Goal: Task Accomplishment & Management: Use online tool/utility

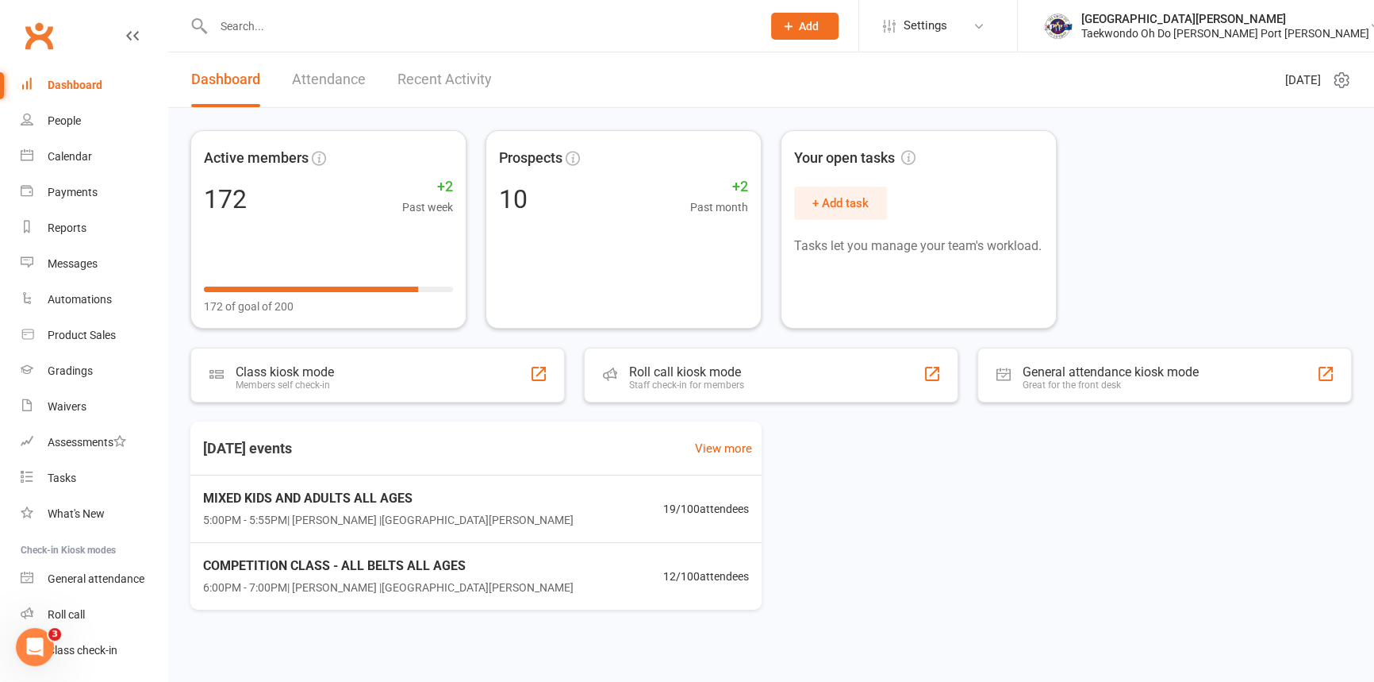
click at [337, 79] on link "Attendance" at bounding box center [329, 79] width 74 height 55
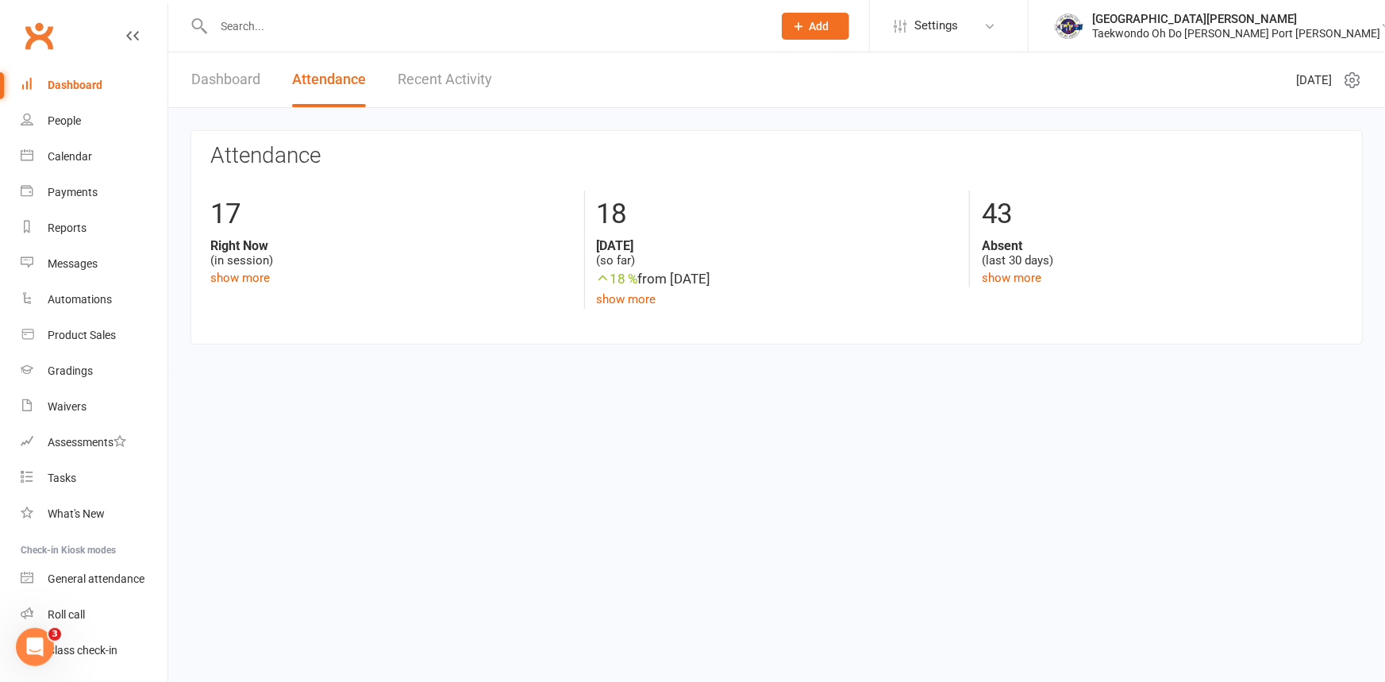
click at [444, 79] on link "Recent Activity" at bounding box center [445, 79] width 94 height 55
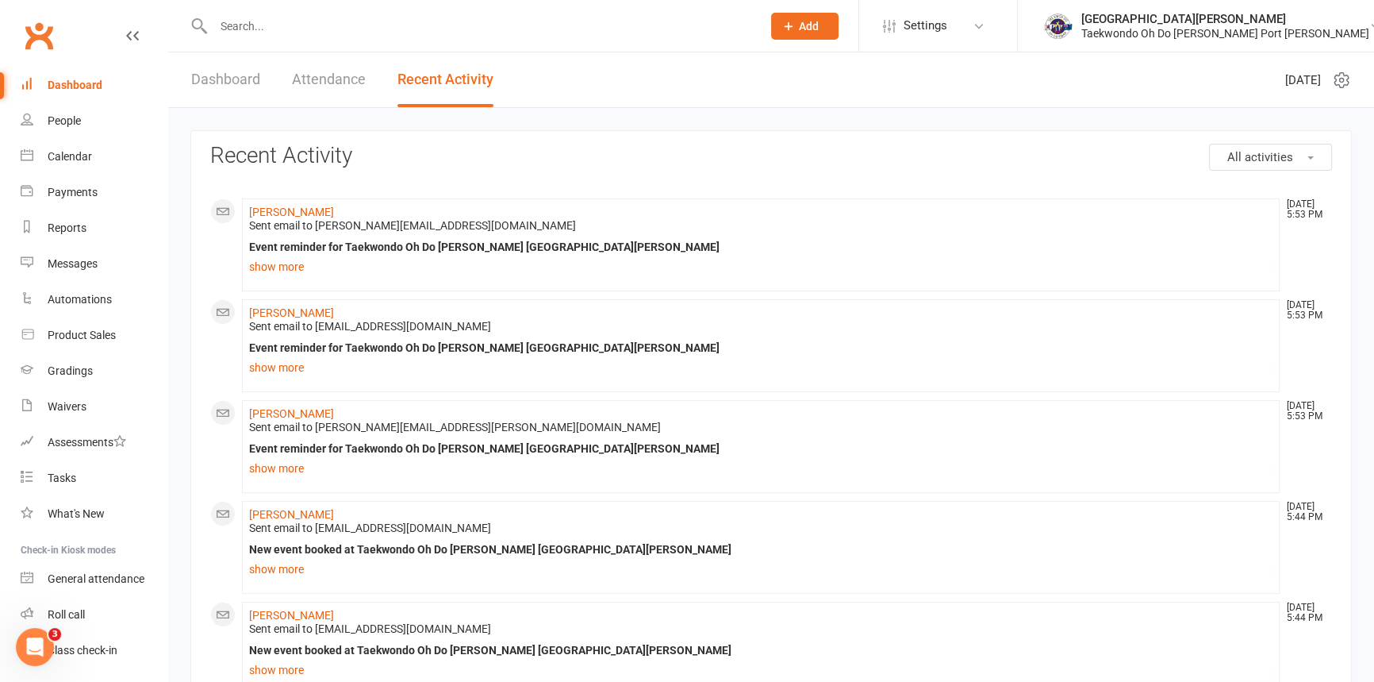
click at [239, 78] on link "Dashboard" at bounding box center [225, 79] width 69 height 55
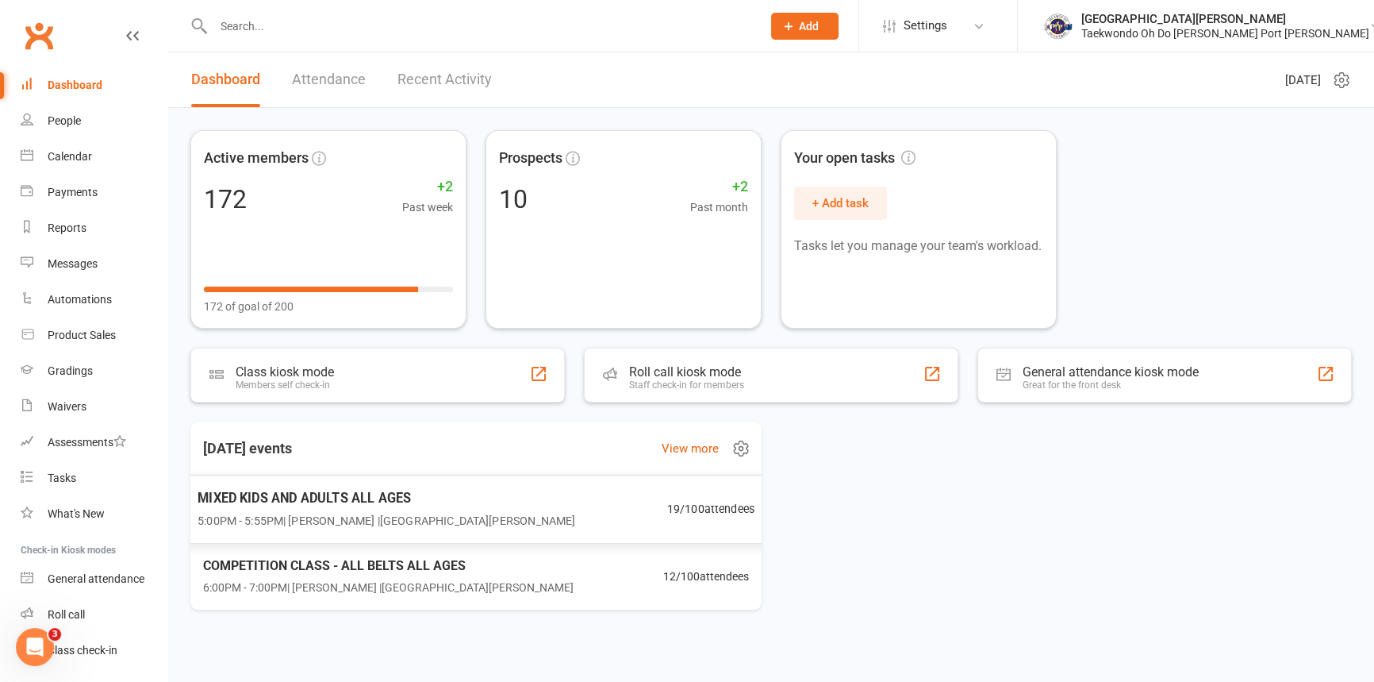
click at [291, 513] on span "5:00PM - 5:55PM | Anita Tippet | Port Kennedy Dojang" at bounding box center [387, 520] width 378 height 18
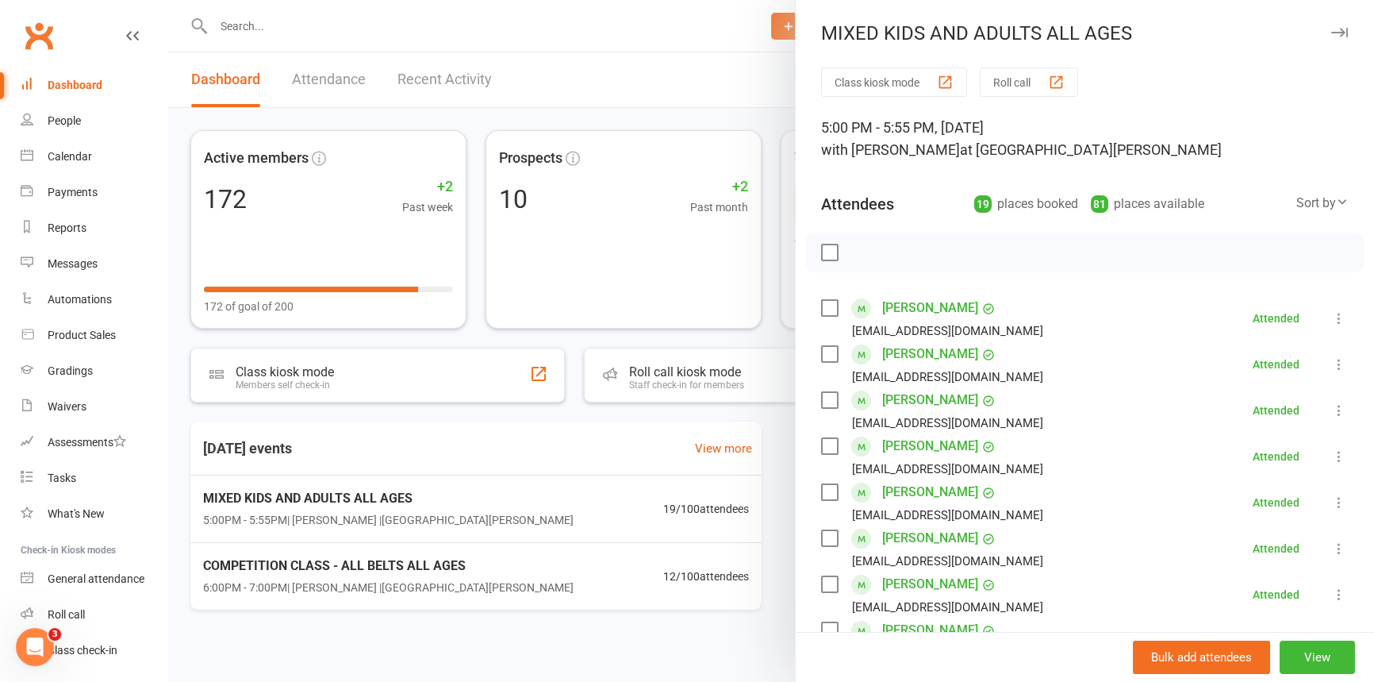
click at [323, 584] on div at bounding box center [771, 341] width 1206 height 682
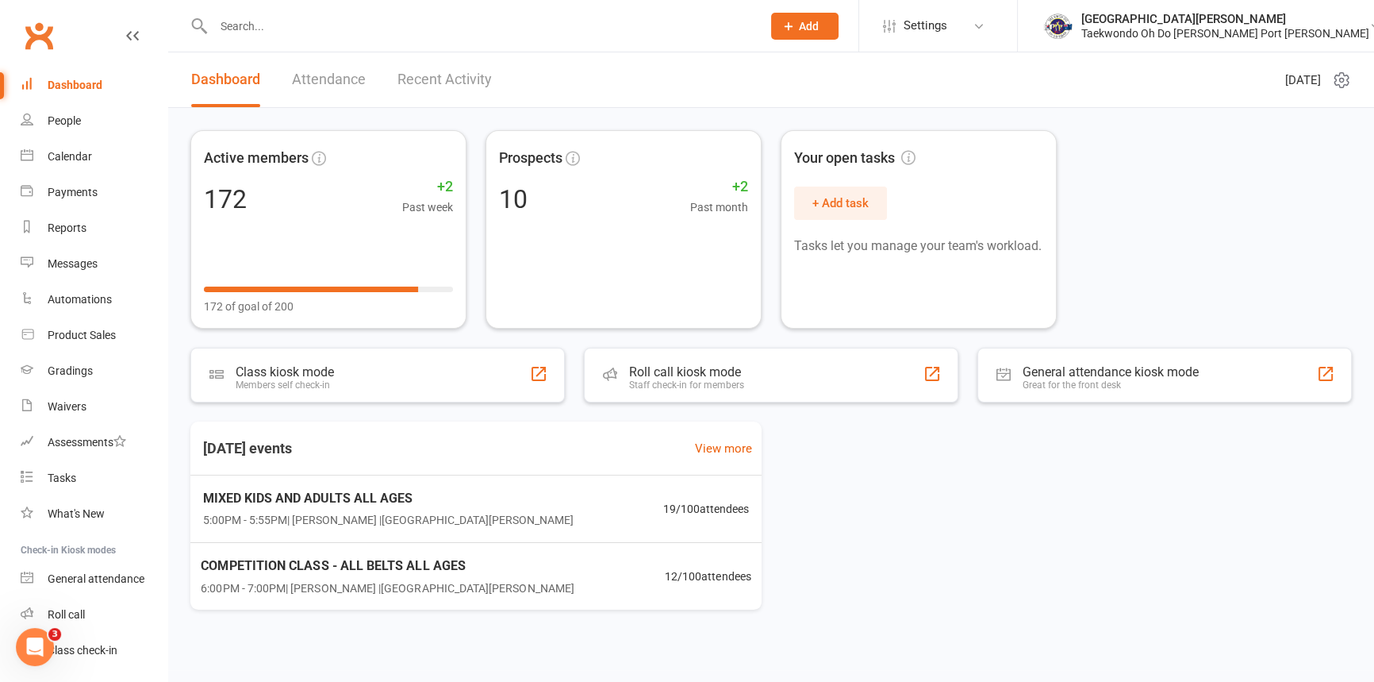
click at [328, 573] on span "COMPETITION CLASS - ALL BELTS ALL AGES" at bounding box center [388, 565] width 374 height 21
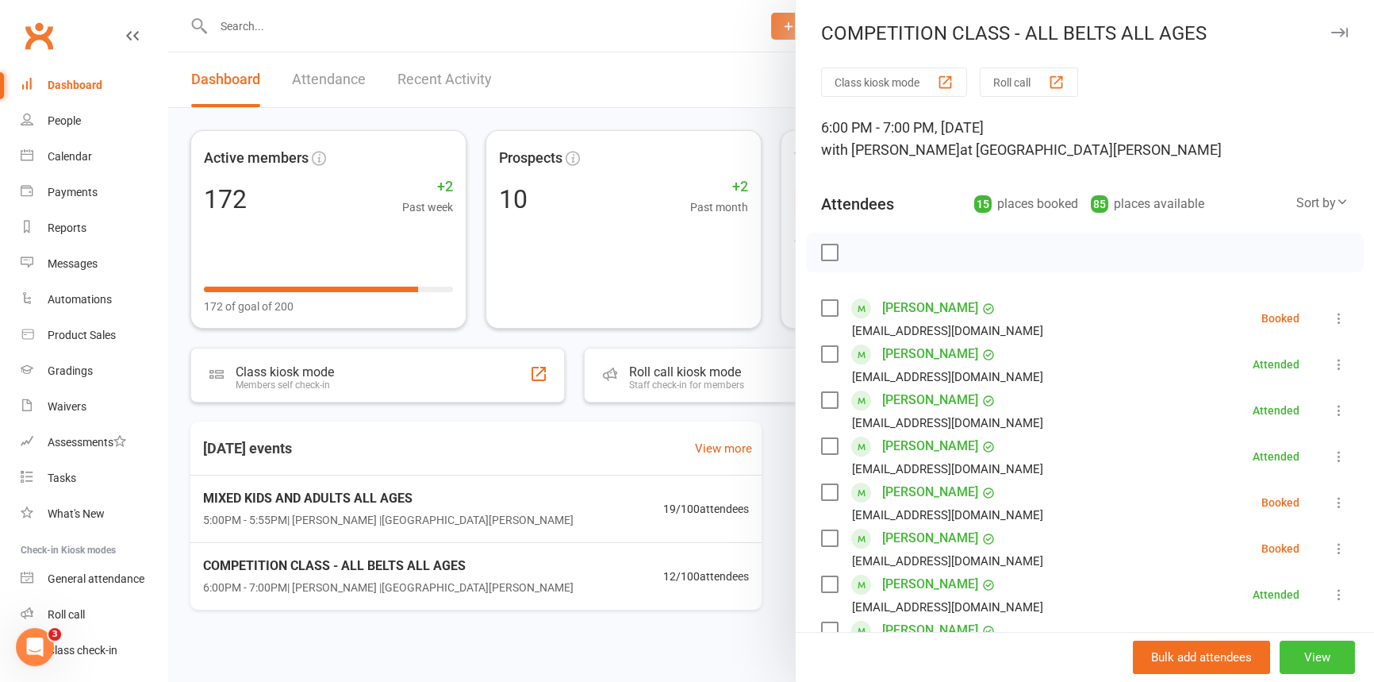
click at [1293, 647] on button "View" at bounding box center [1317, 656] width 75 height 33
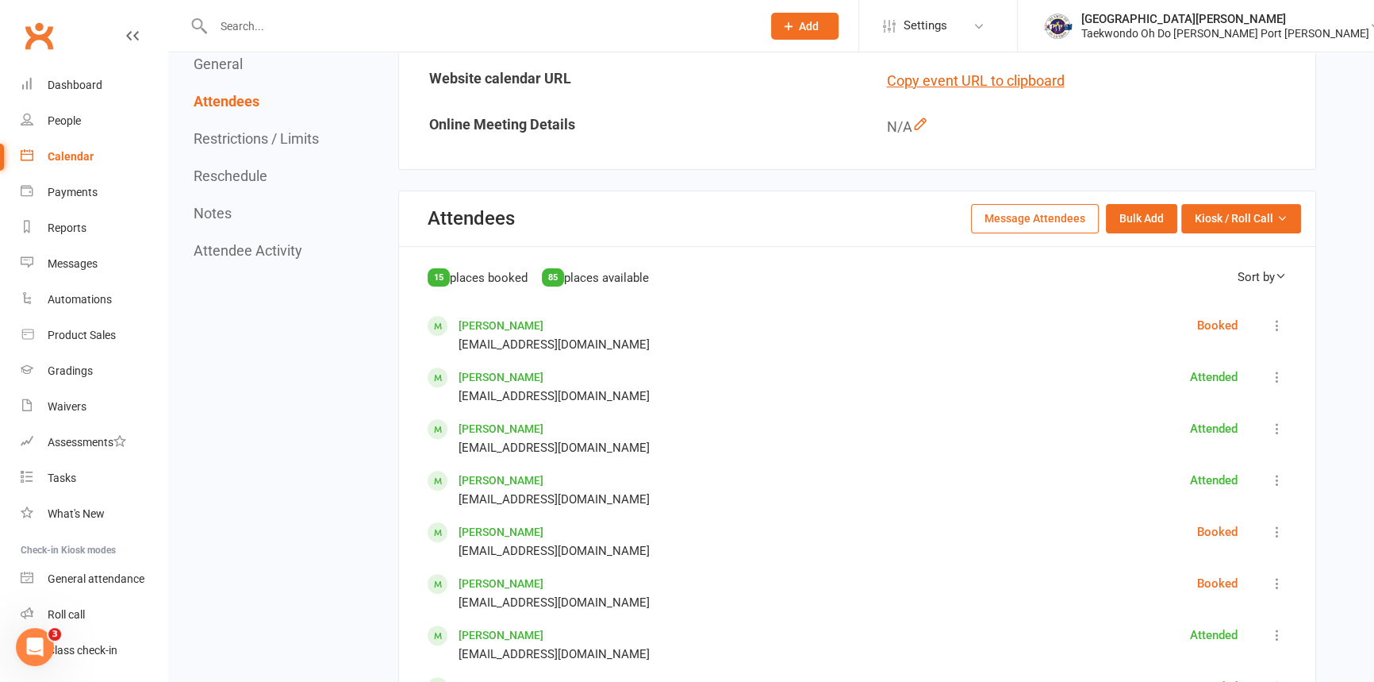
scroll to position [649, 0]
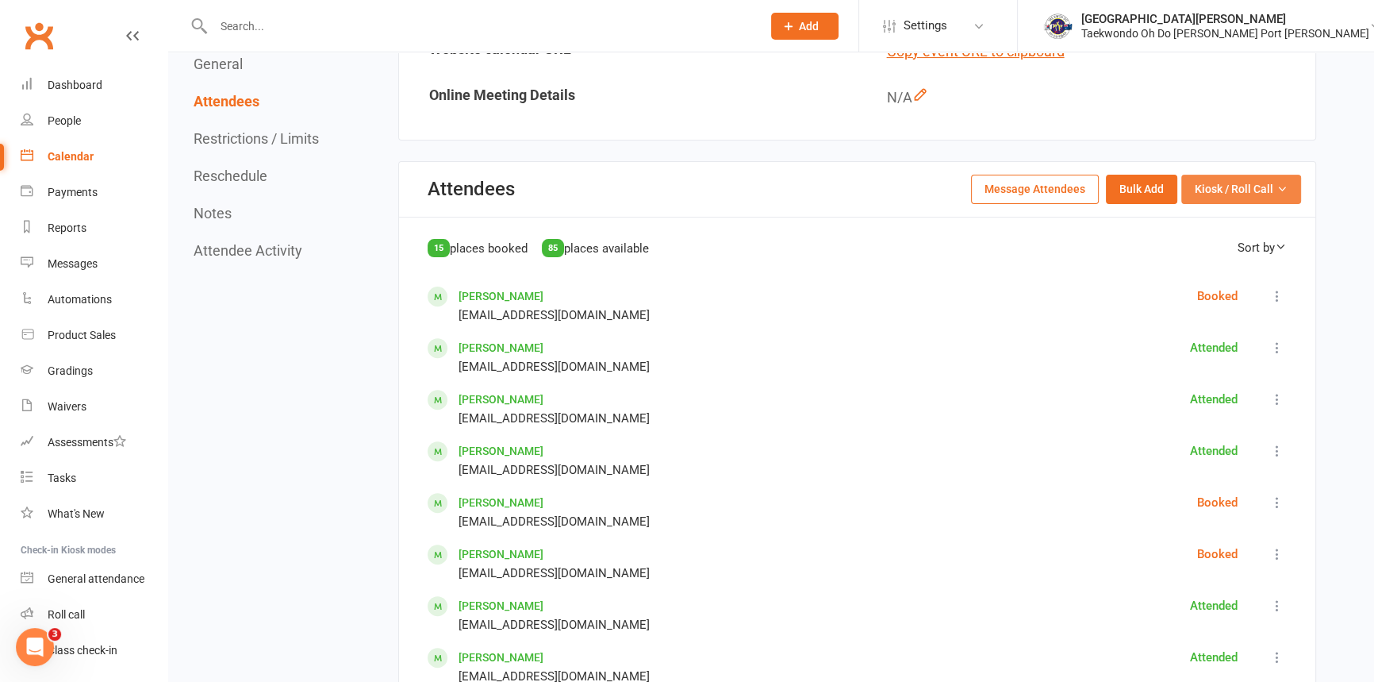
click at [1226, 187] on span "Kiosk / Roll Call" at bounding box center [1234, 188] width 79 height 17
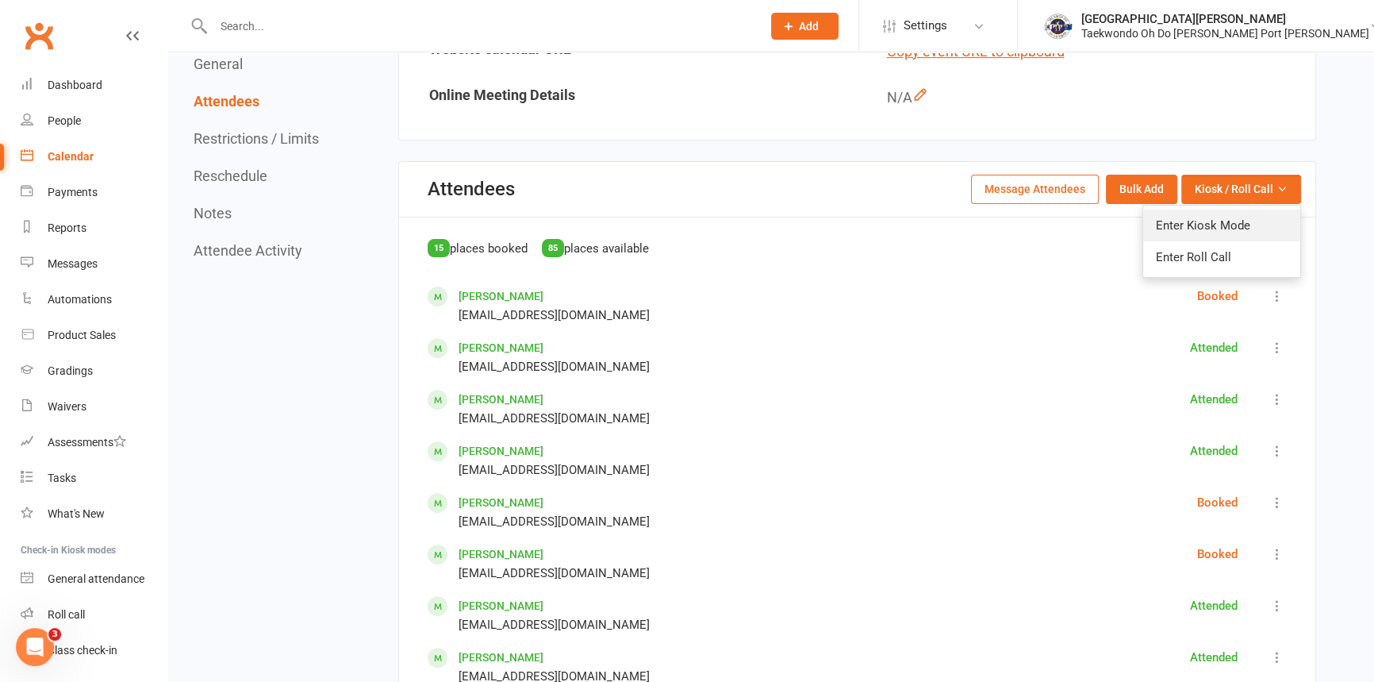
click at [1220, 217] on link "Enter Kiosk Mode" at bounding box center [1221, 225] width 157 height 32
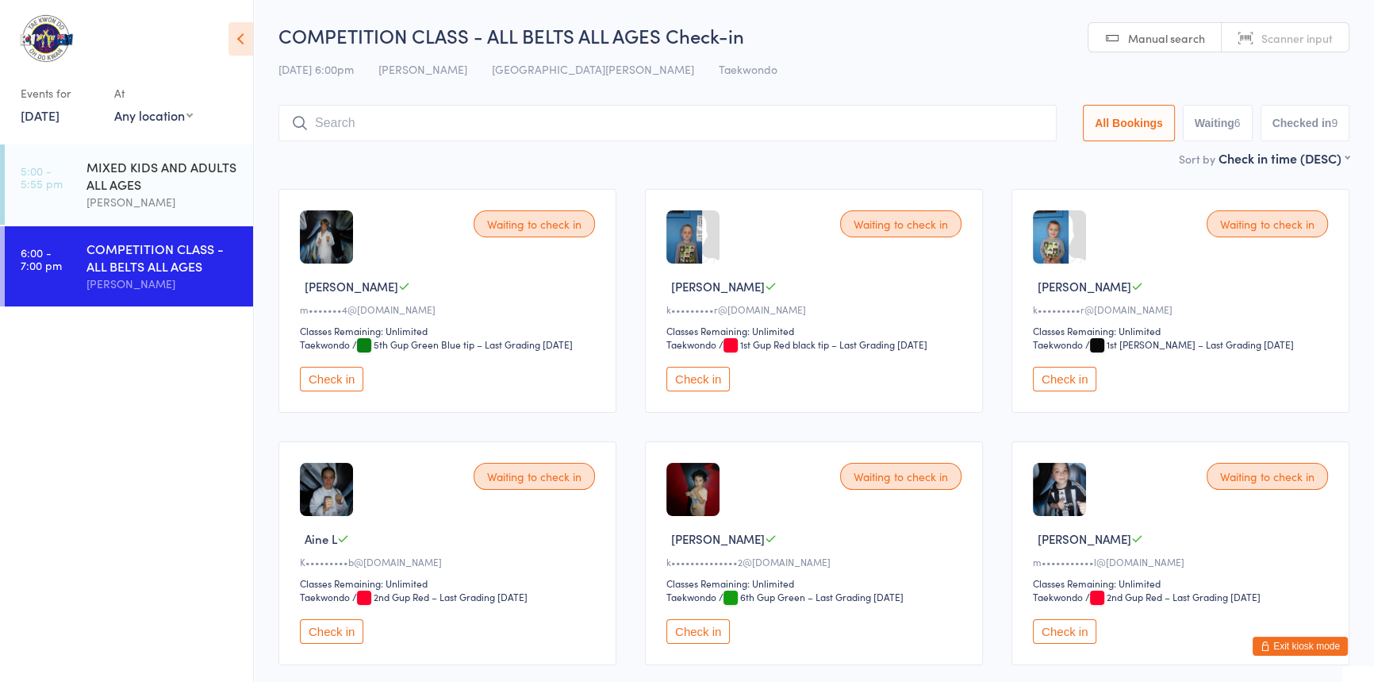
click at [713, 391] on button "Check in" at bounding box center [697, 379] width 63 height 25
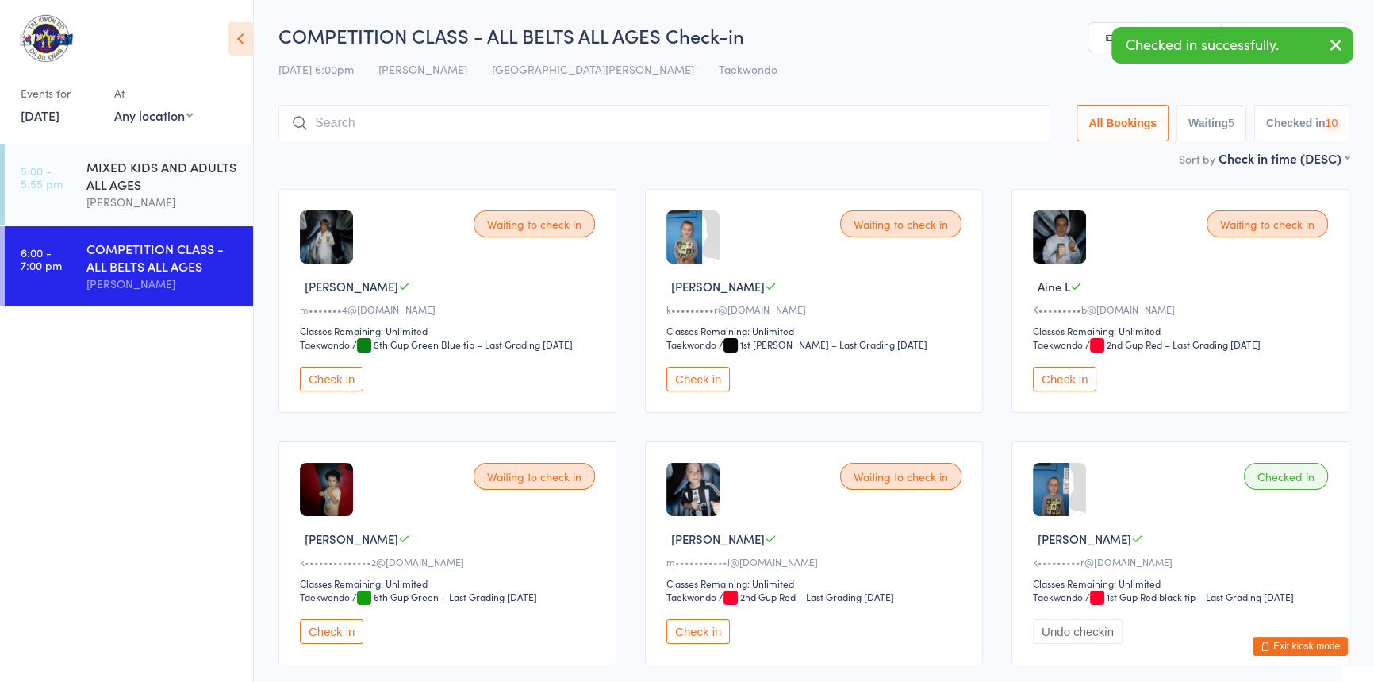
click at [711, 391] on button "Check in" at bounding box center [697, 379] width 63 height 25
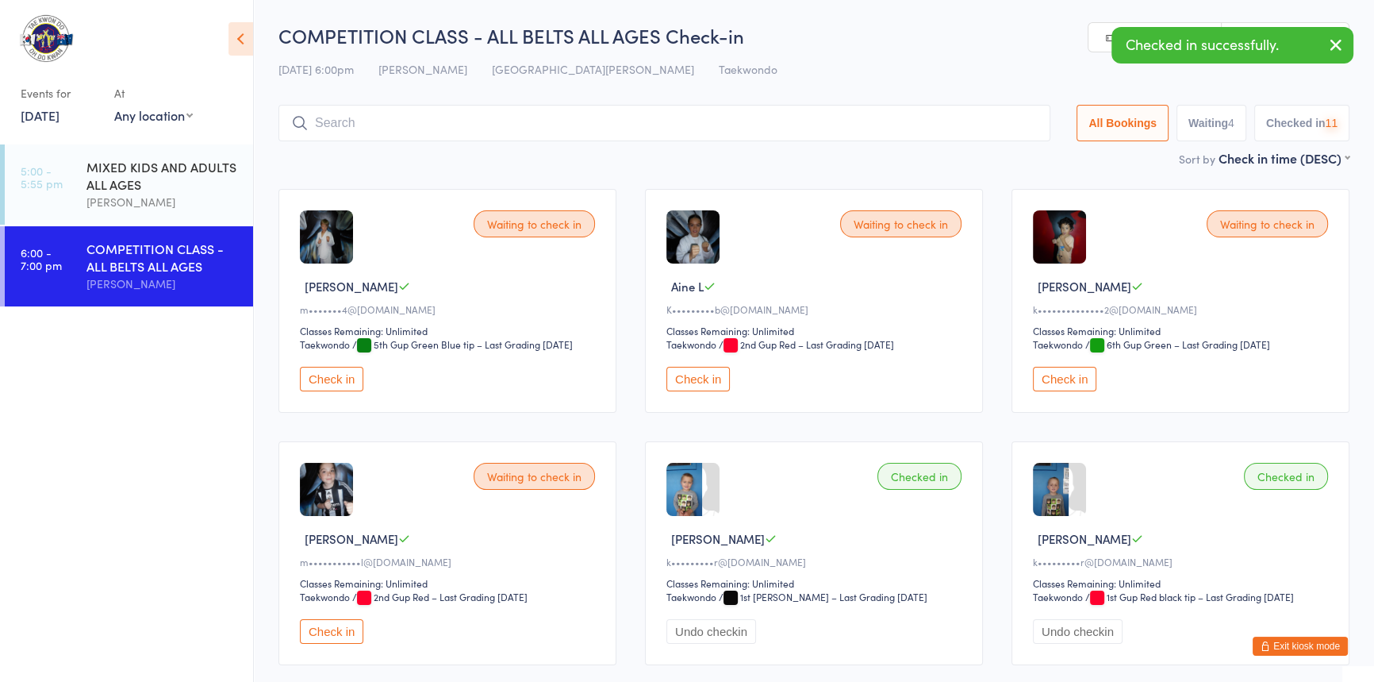
click at [711, 391] on button "Check in" at bounding box center [697, 379] width 63 height 25
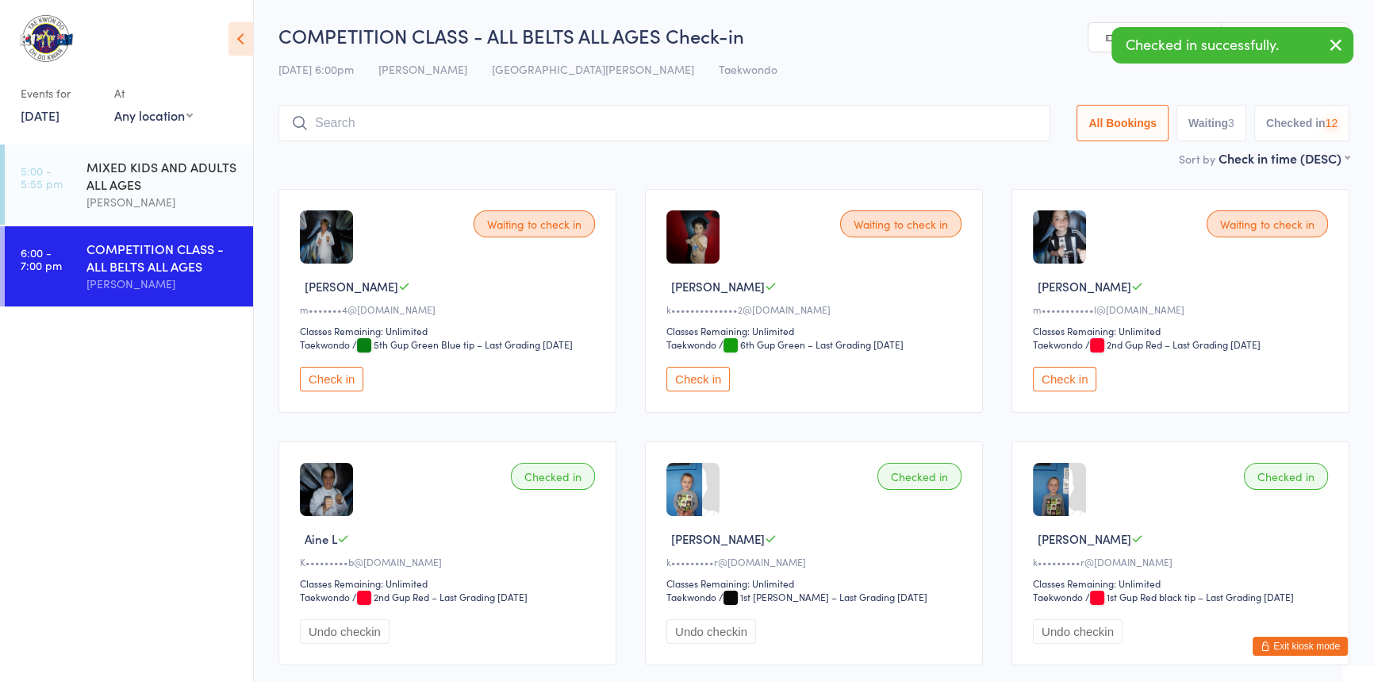
click at [711, 391] on button "Check in" at bounding box center [697, 379] width 63 height 25
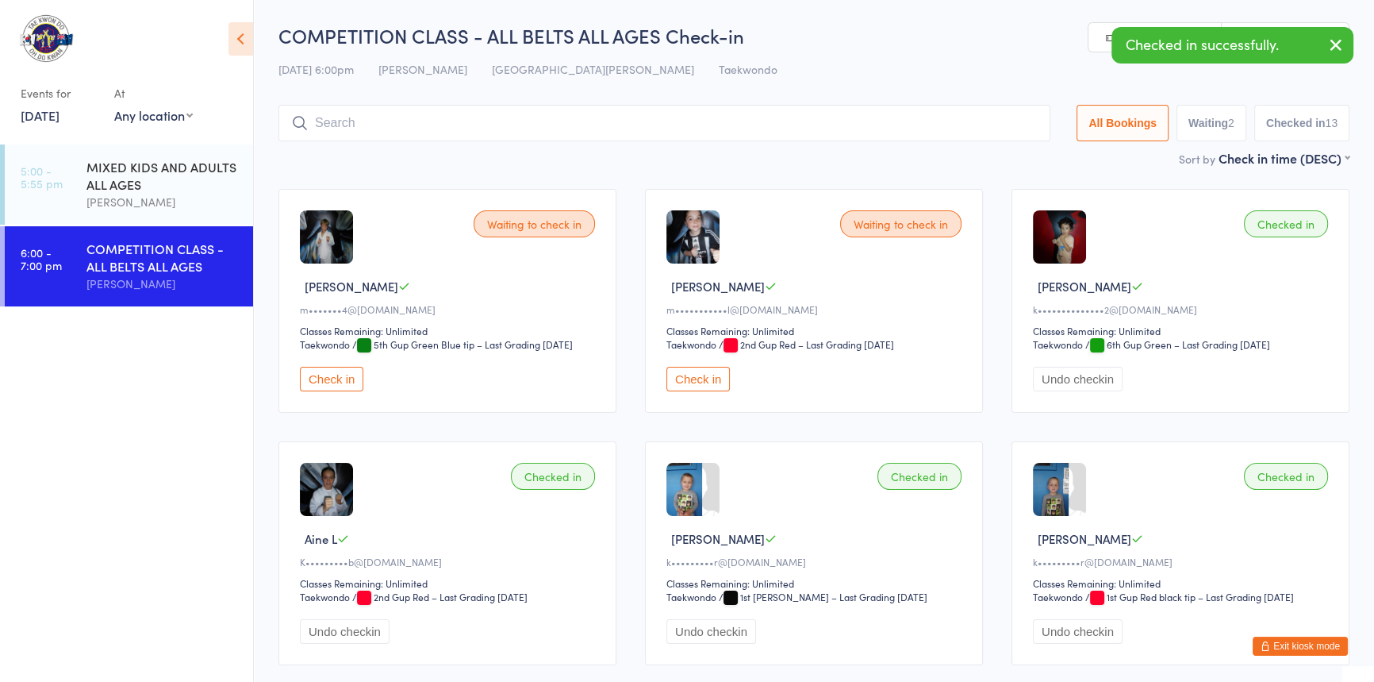
click at [711, 391] on button "Check in" at bounding box center [697, 379] width 63 height 25
click at [345, 391] on button "Check in" at bounding box center [331, 379] width 63 height 25
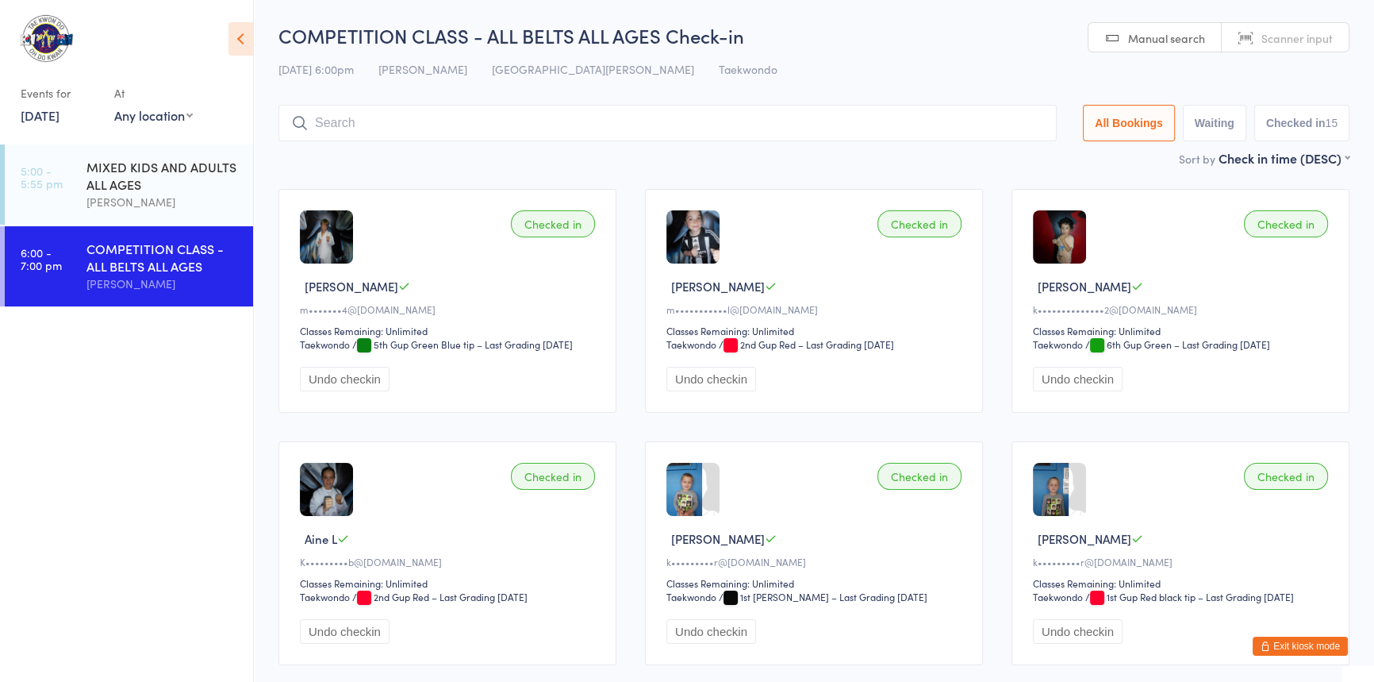
click at [337, 128] on input "search" at bounding box center [667, 123] width 778 height 36
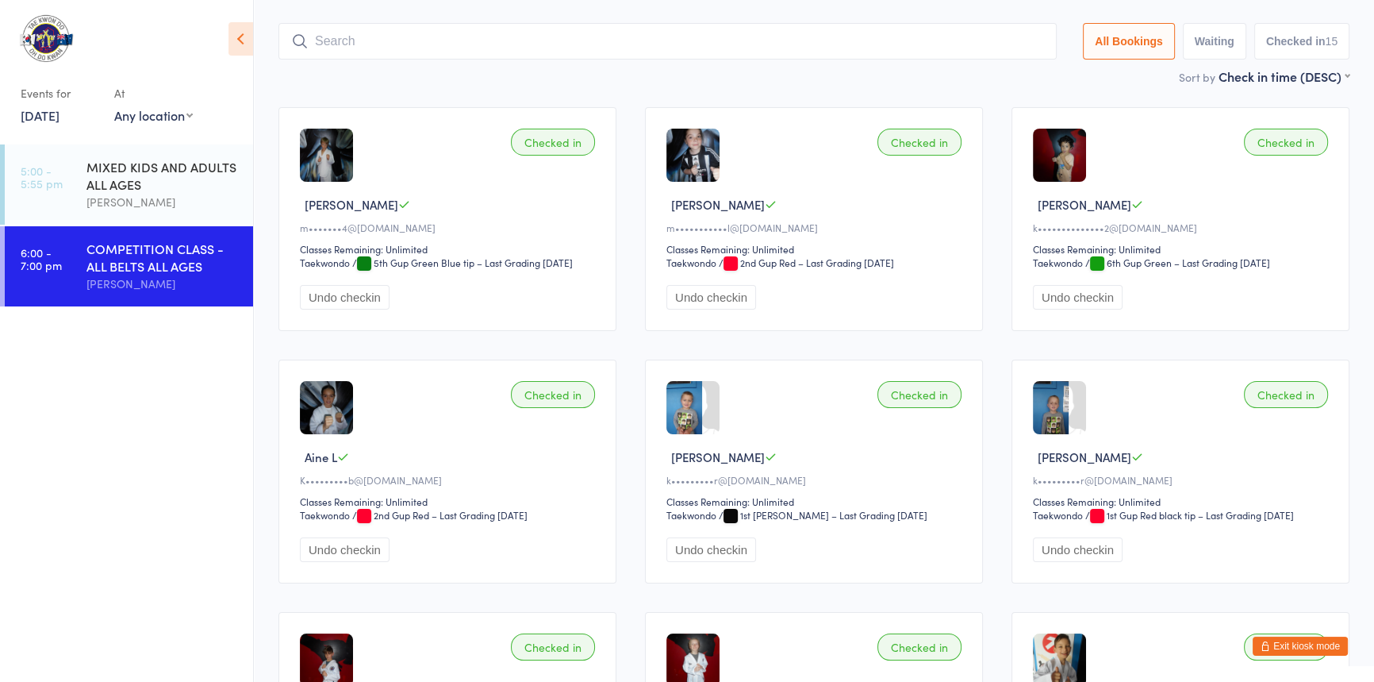
scroll to position [105, 0]
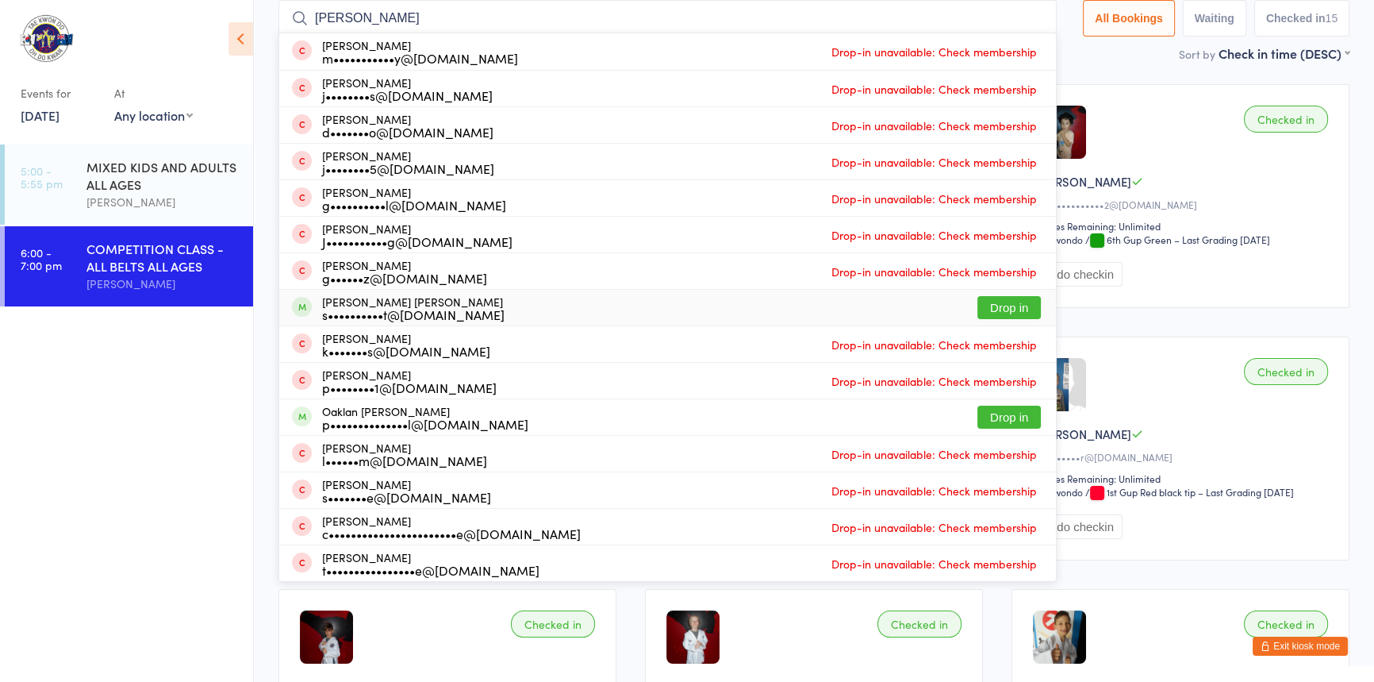
type input "jack m"
click at [978, 302] on button "Drop in" at bounding box center [1009, 307] width 63 height 23
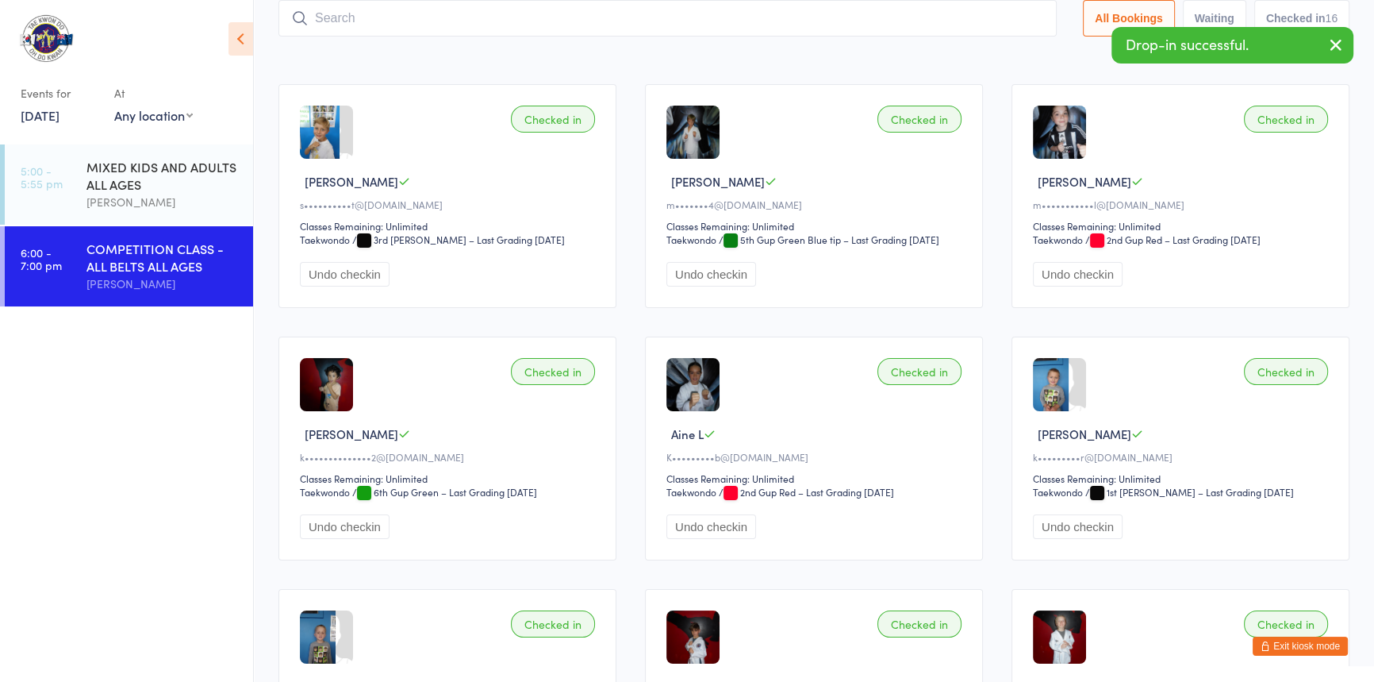
click at [344, 11] on input "search" at bounding box center [667, 18] width 778 height 36
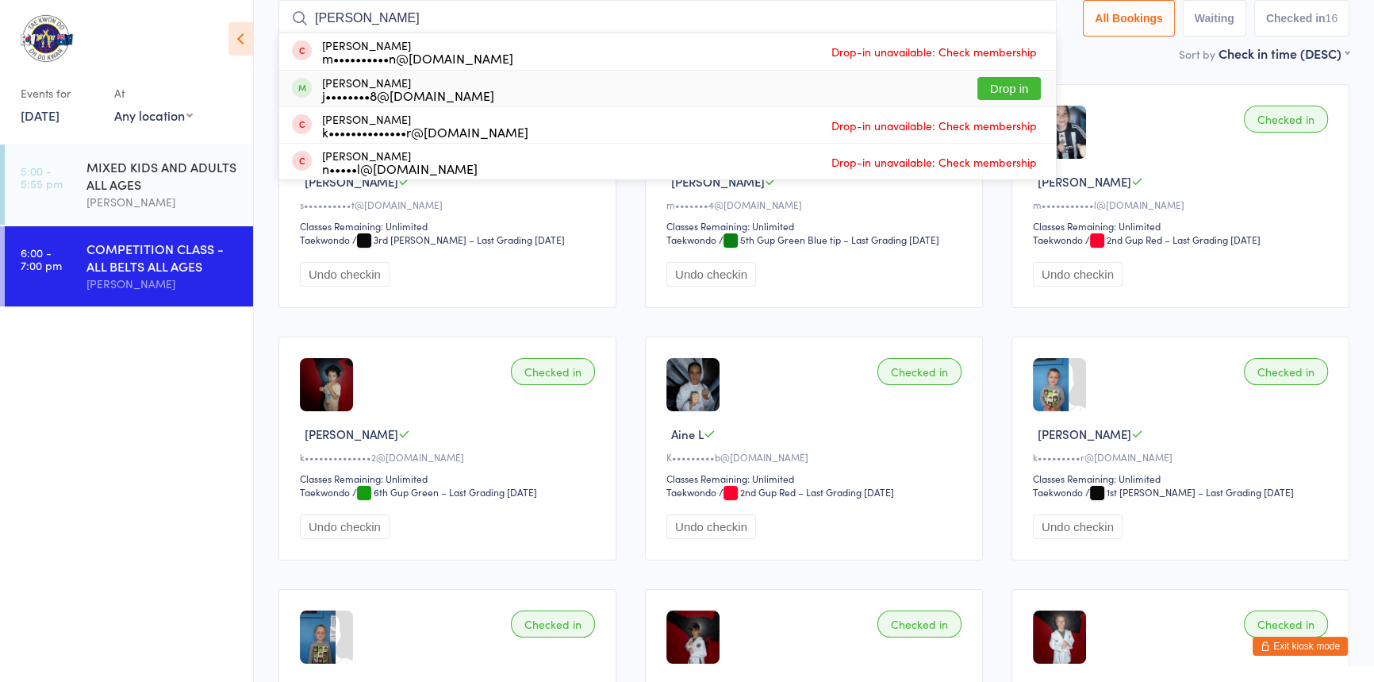
type input "xavier"
click at [981, 86] on button "Drop in" at bounding box center [1009, 88] width 63 height 23
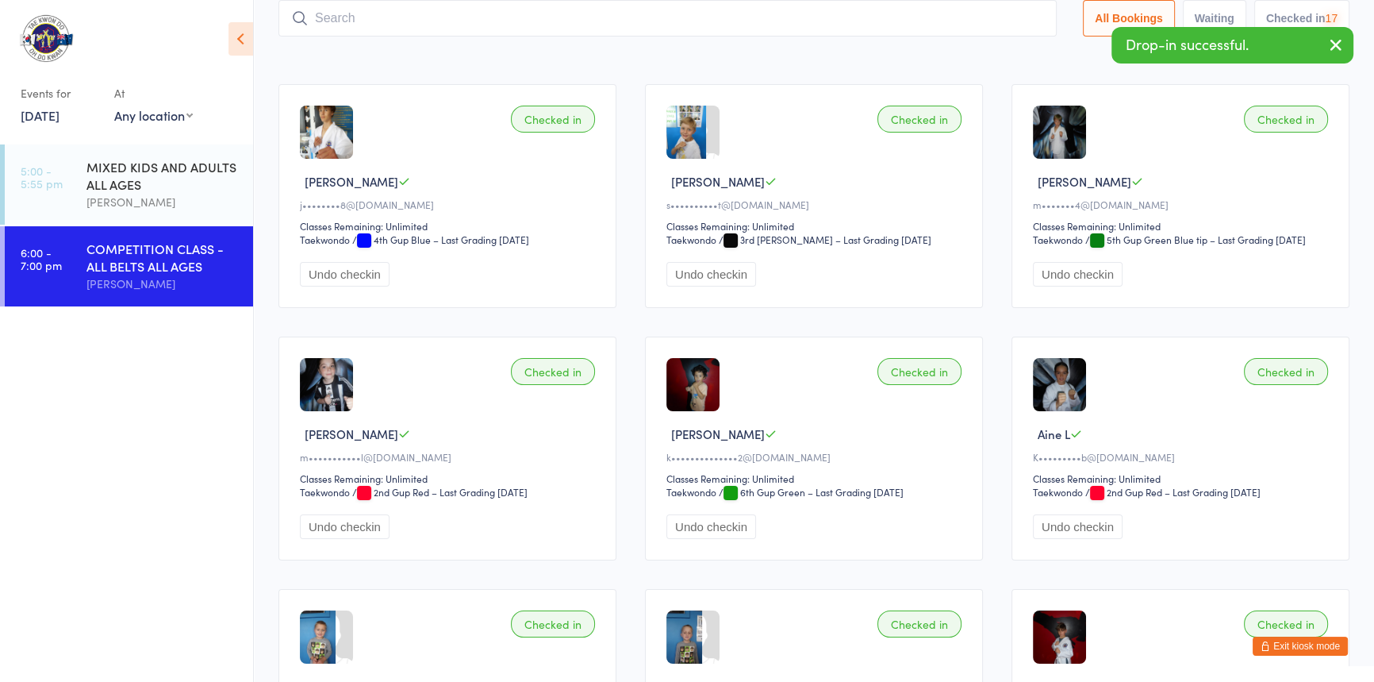
click at [382, 22] on input "search" at bounding box center [667, 18] width 778 height 36
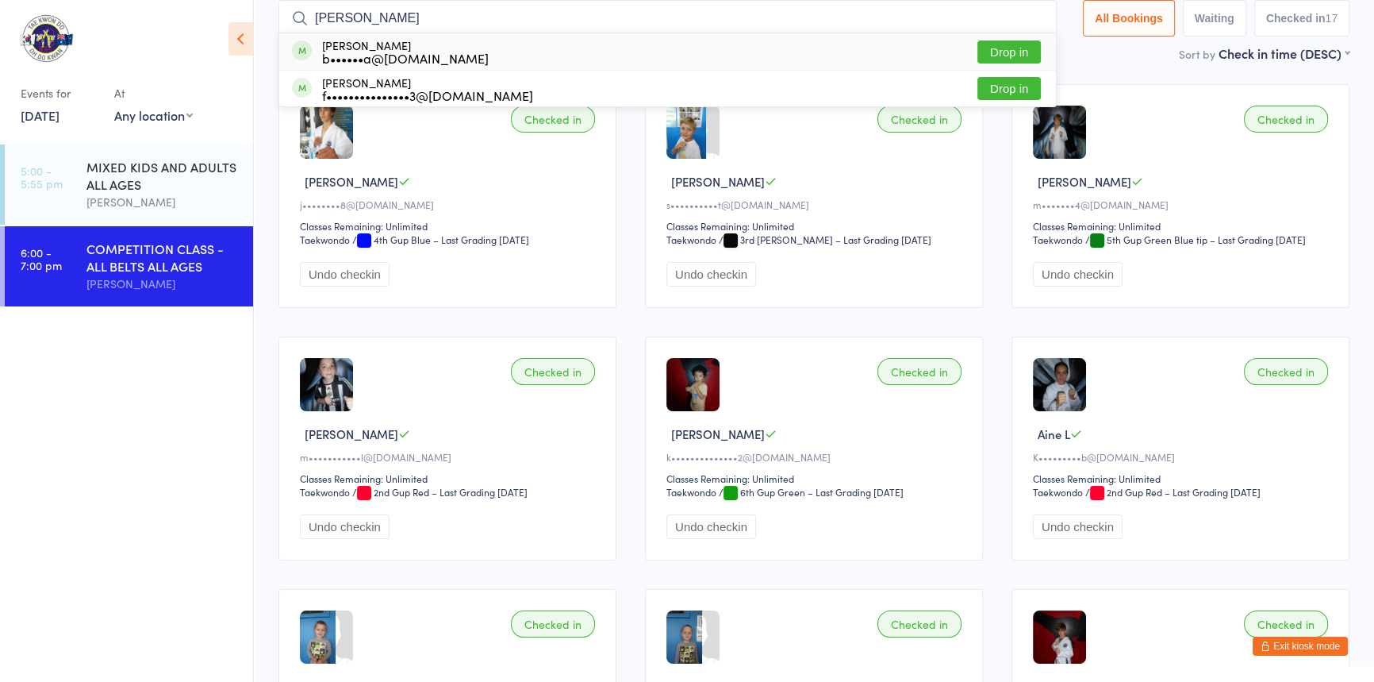
type input "melissa"
click at [978, 49] on button "Drop in" at bounding box center [1009, 51] width 63 height 23
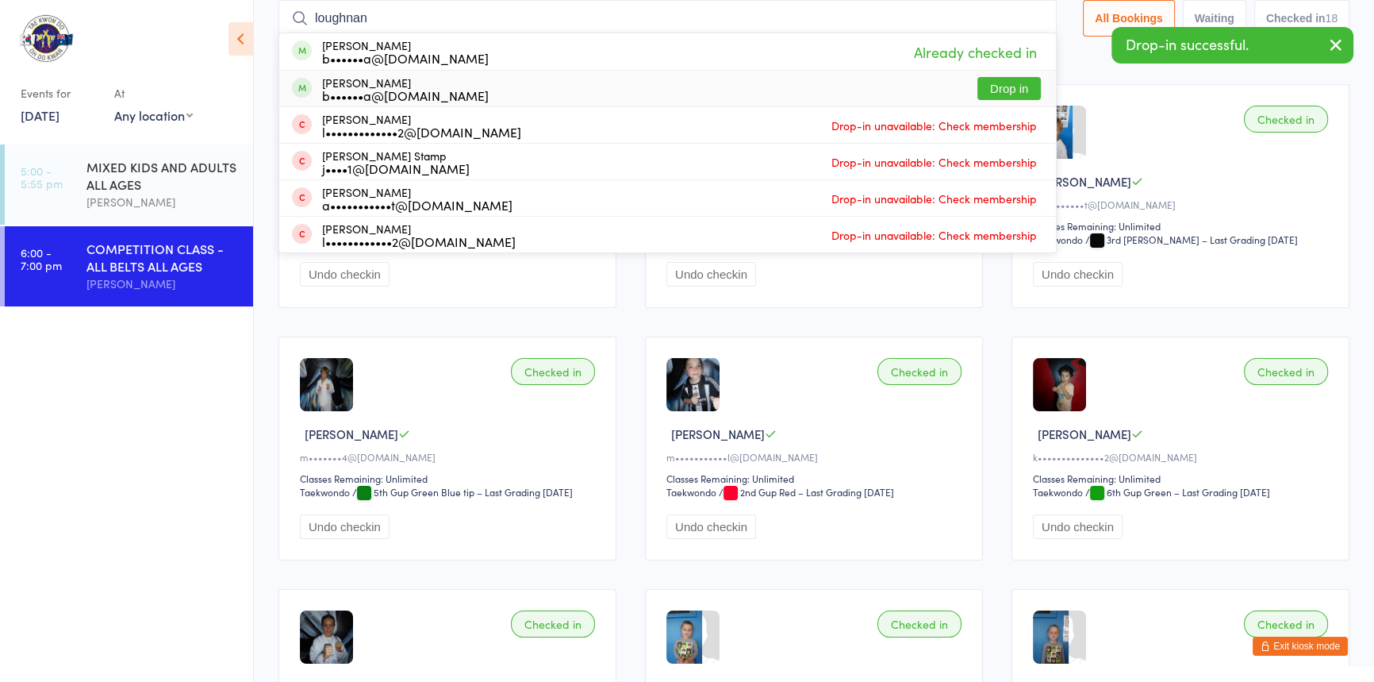
type input "loughnan"
click at [983, 85] on button "Drop in" at bounding box center [1009, 88] width 63 height 23
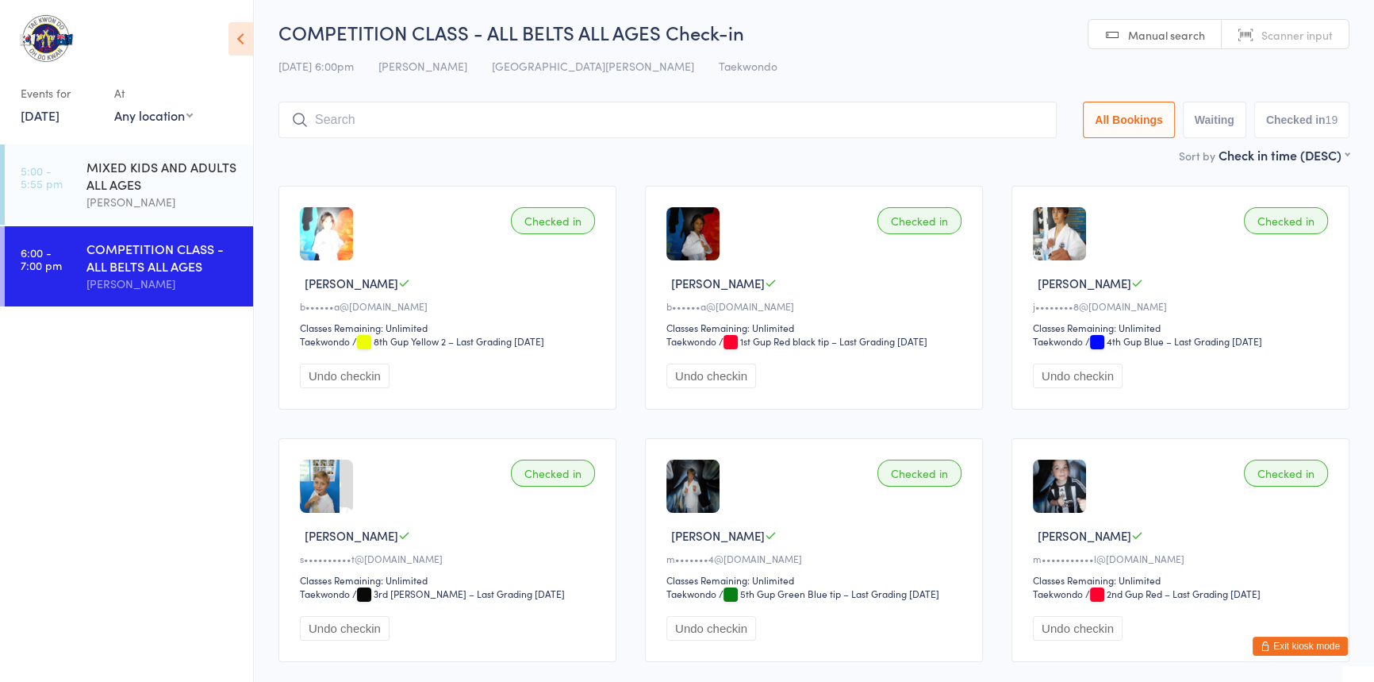
scroll to position [0, 0]
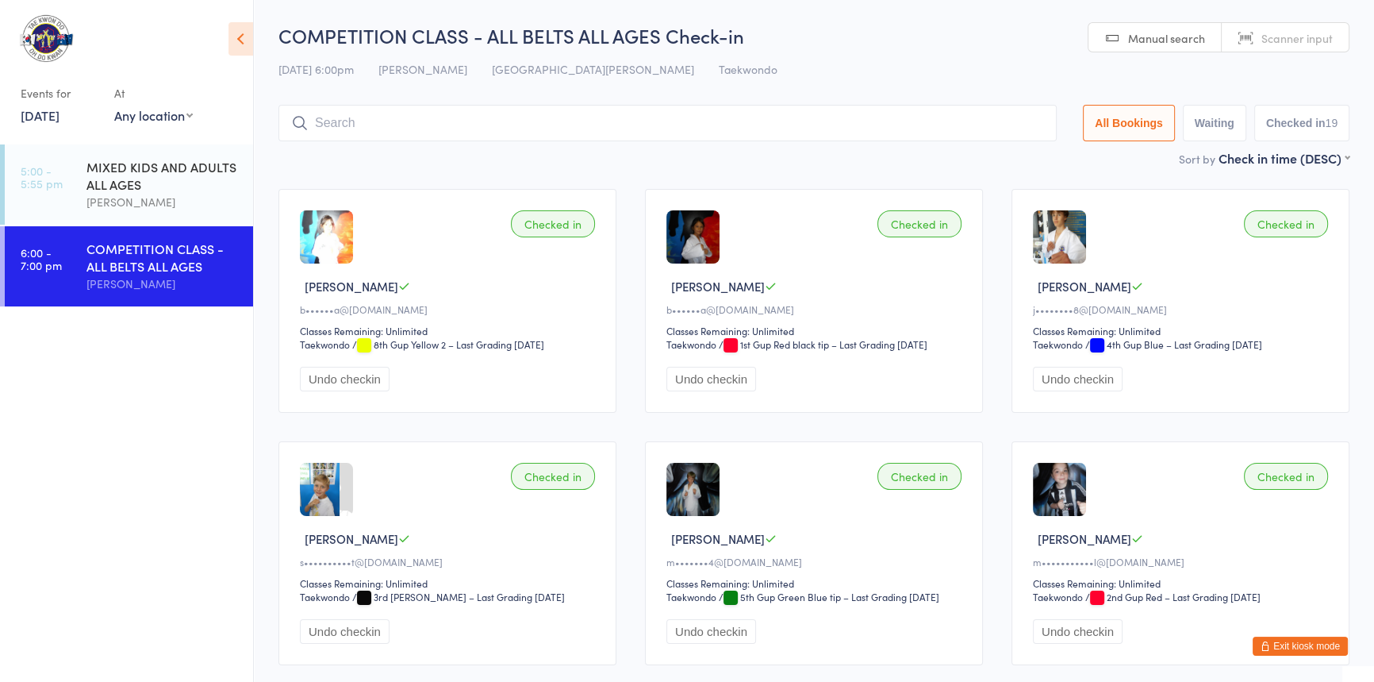
click at [352, 130] on input "search" at bounding box center [667, 123] width 778 height 36
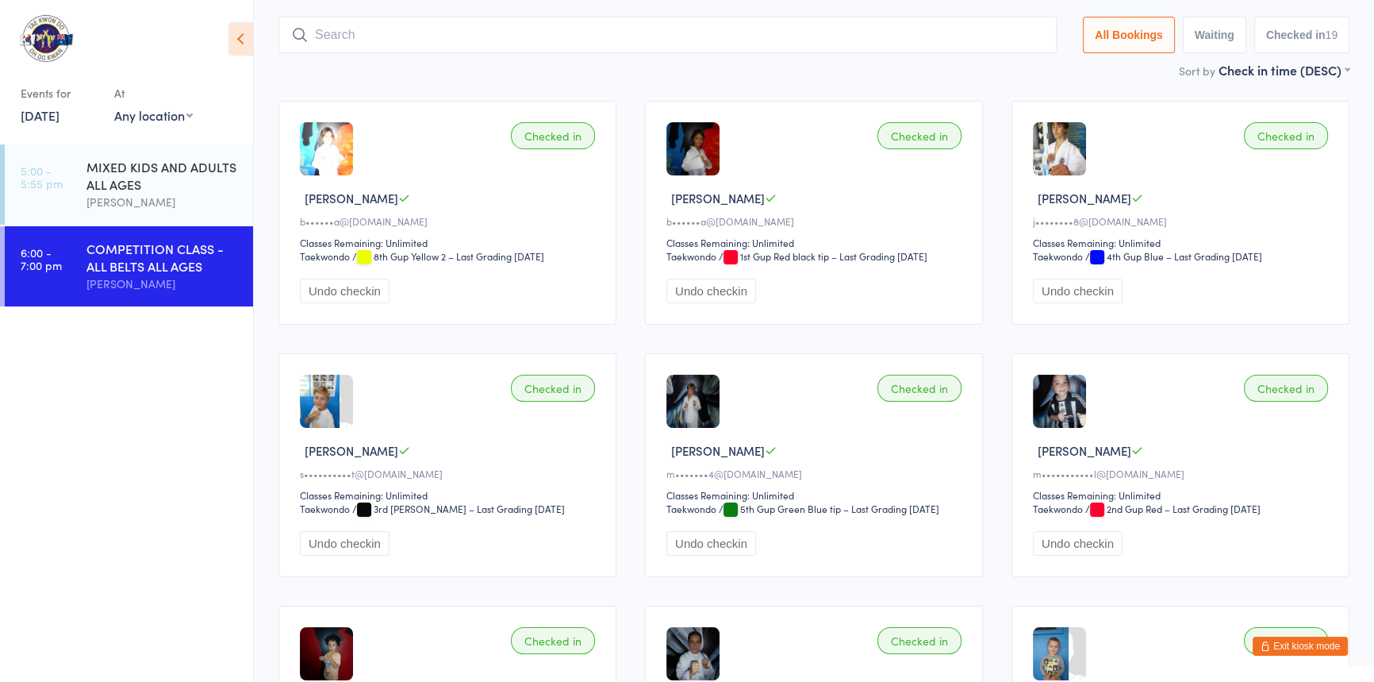
scroll to position [105, 0]
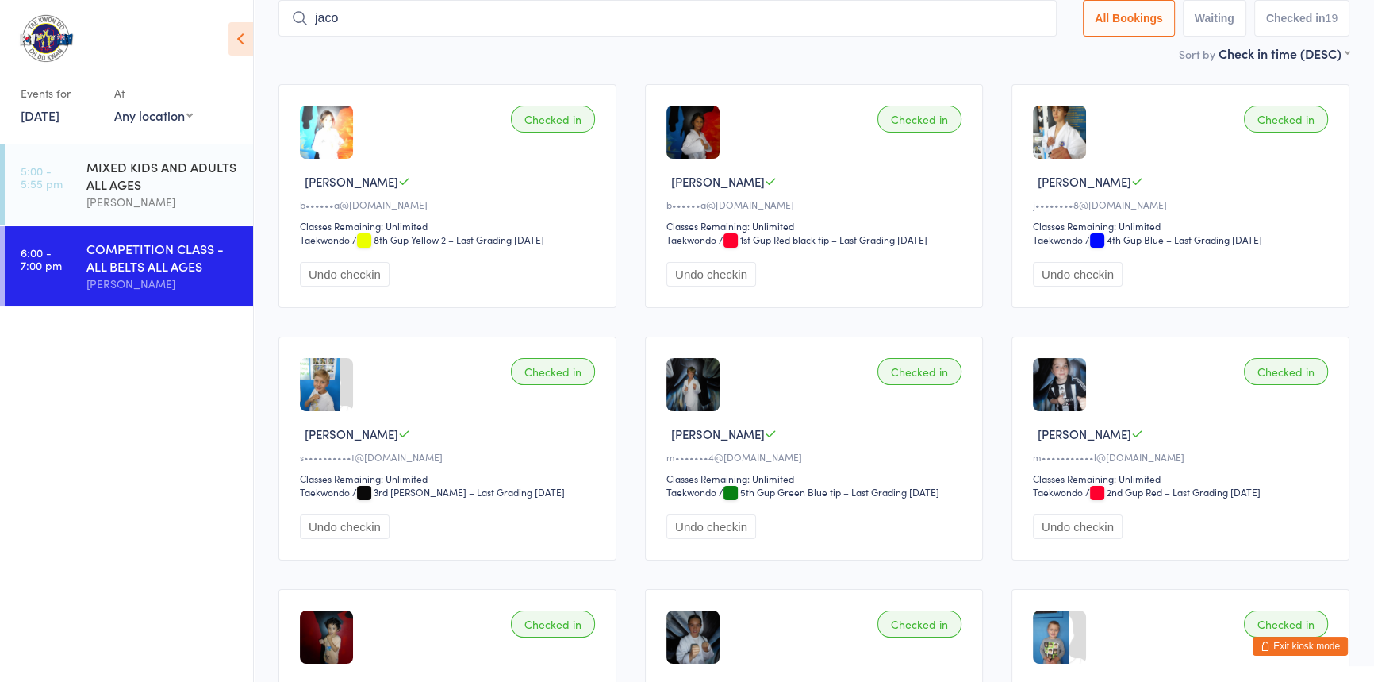
type input "jacob"
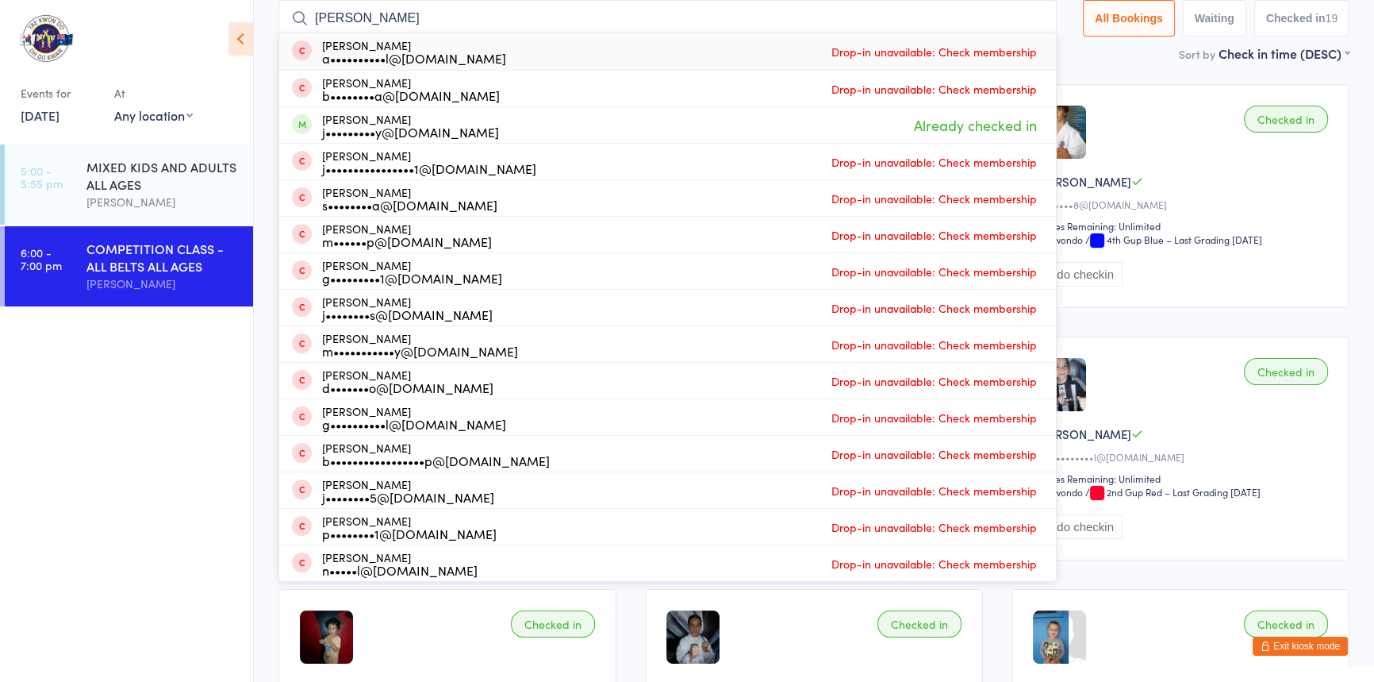
drag, startPoint x: 361, startPoint y: 15, endPoint x: 244, endPoint y: 19, distance: 117.5
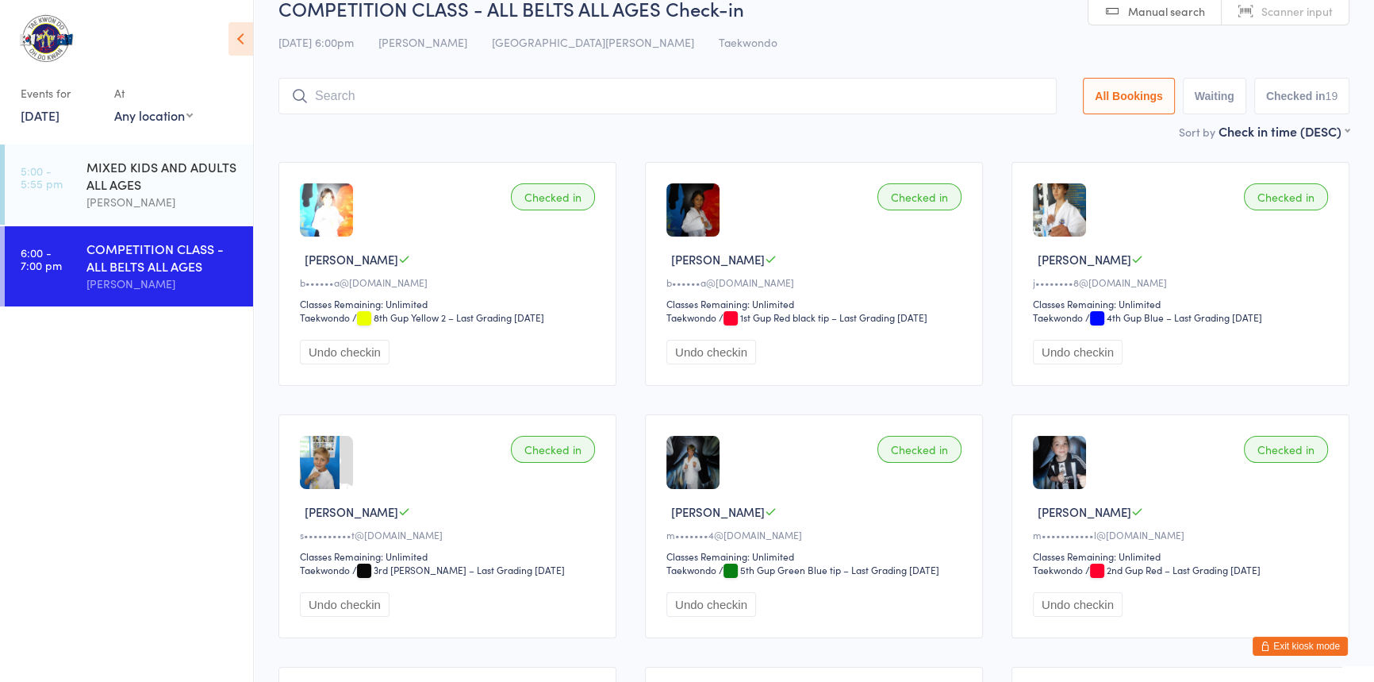
scroll to position [0, 0]
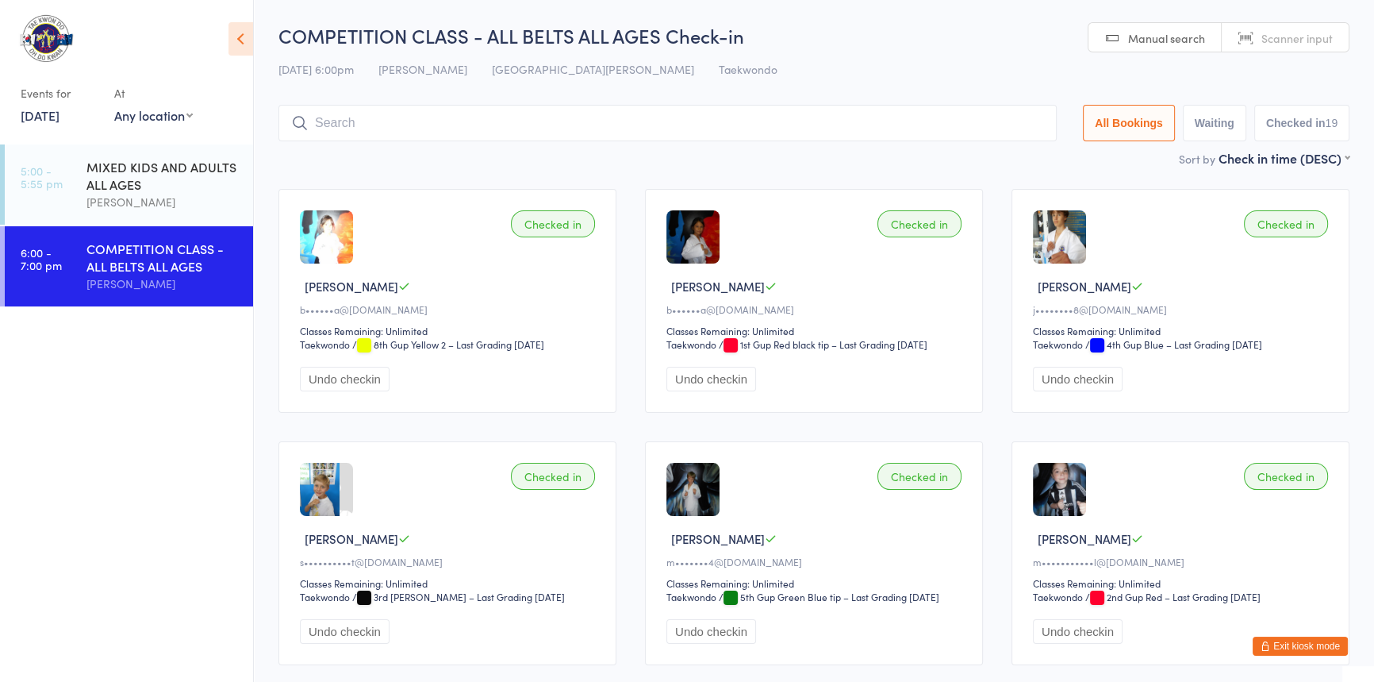
click at [325, 127] on input "search" at bounding box center [667, 123] width 778 height 36
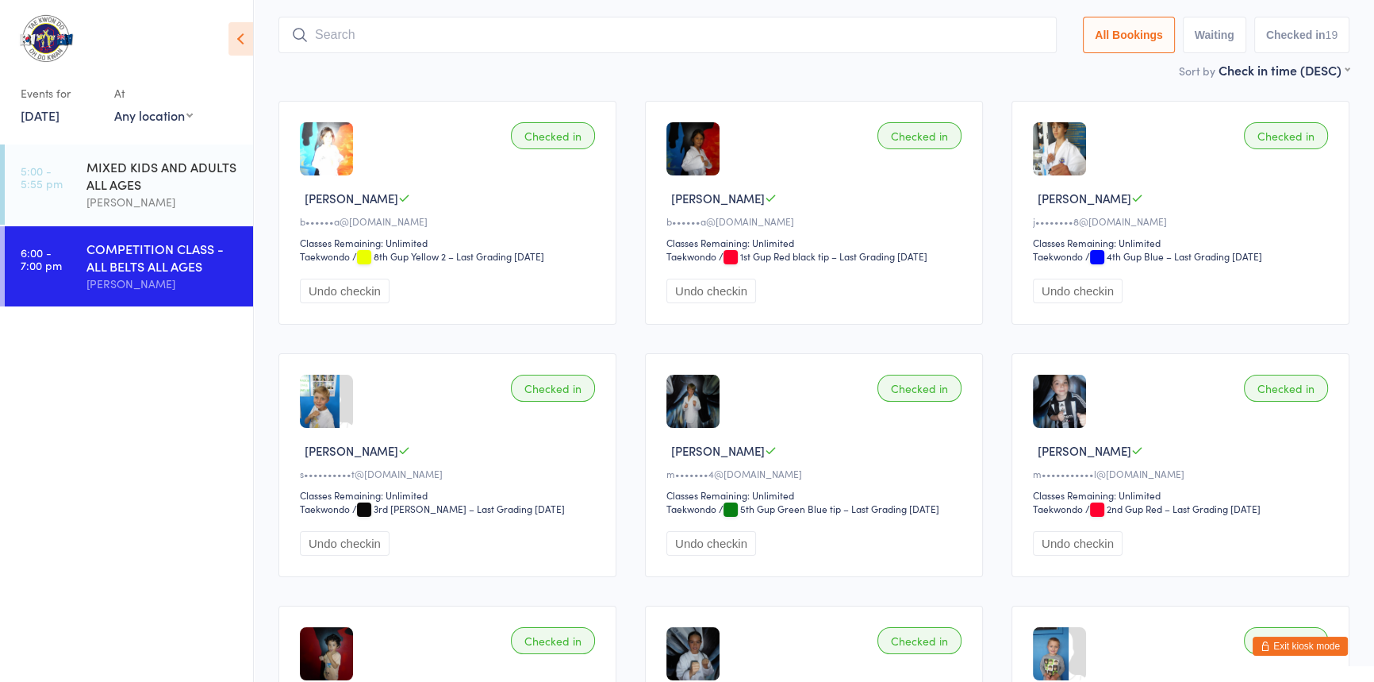
scroll to position [105, 0]
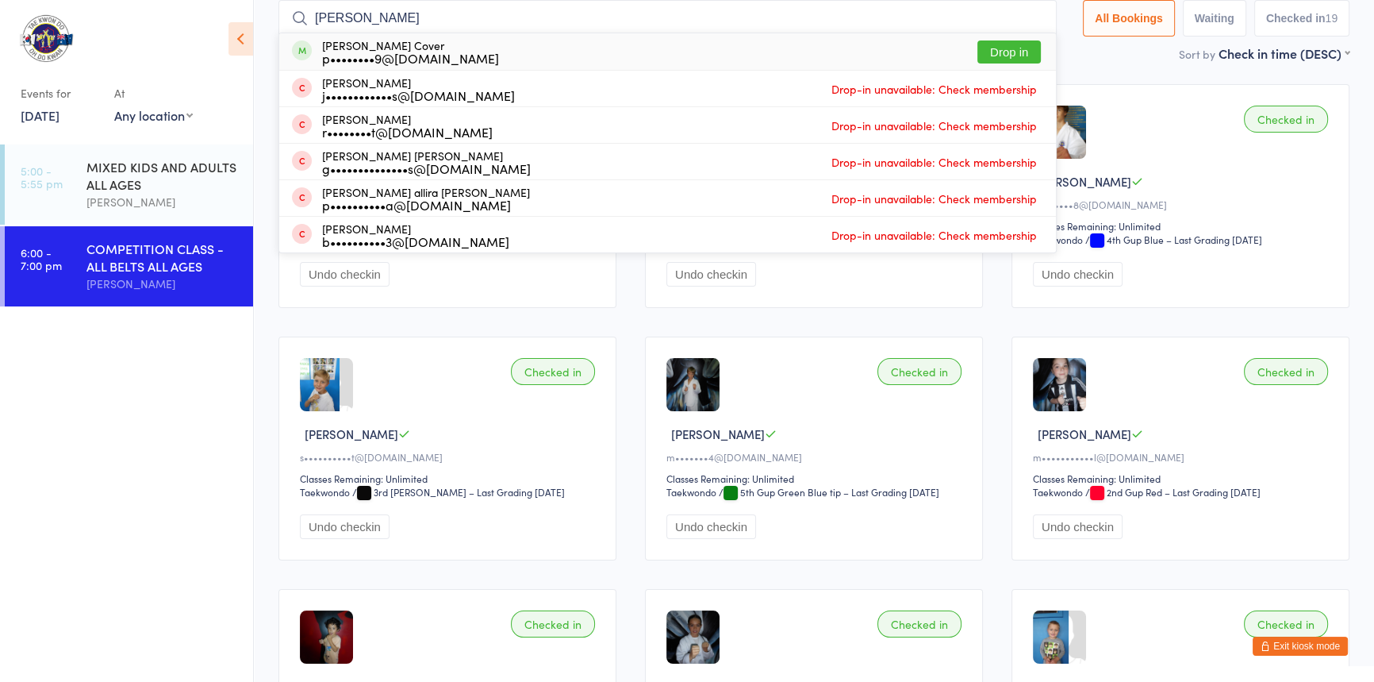
type input "paige"
click at [979, 52] on button "Drop in" at bounding box center [1009, 51] width 63 height 23
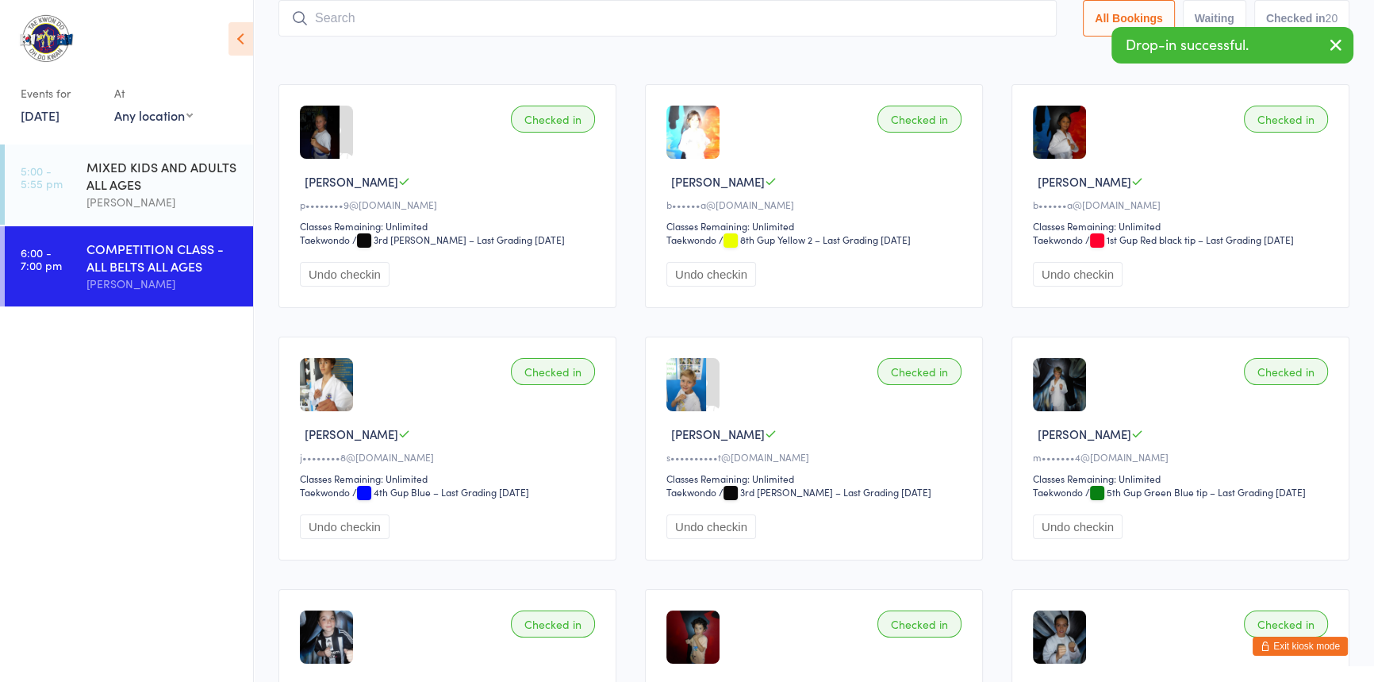
click at [1259, 636] on button "Exit kiosk mode" at bounding box center [1300, 645] width 95 height 19
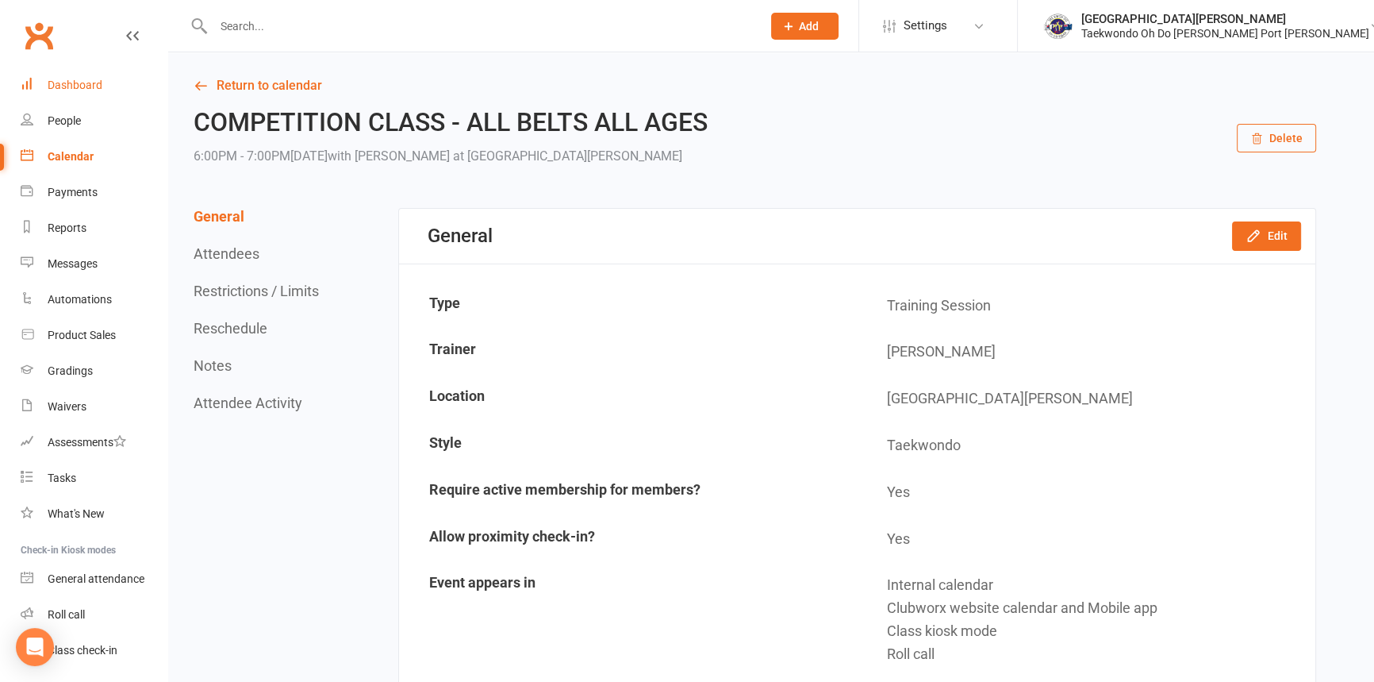
click at [86, 80] on div "Dashboard" at bounding box center [75, 85] width 55 height 13
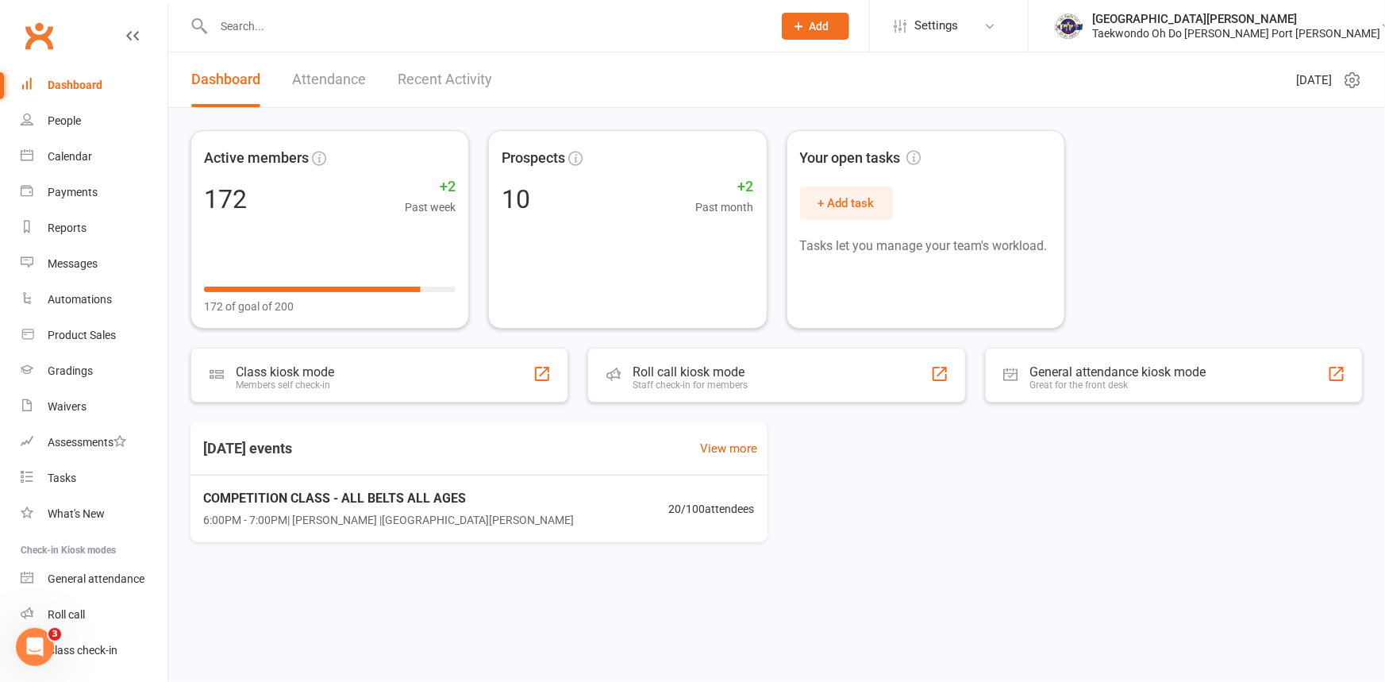
click at [81, 79] on div "Dashboard" at bounding box center [75, 85] width 55 height 13
click at [64, 79] on div "Dashboard" at bounding box center [75, 85] width 55 height 13
